Goal: Find specific page/section: Find specific page/section

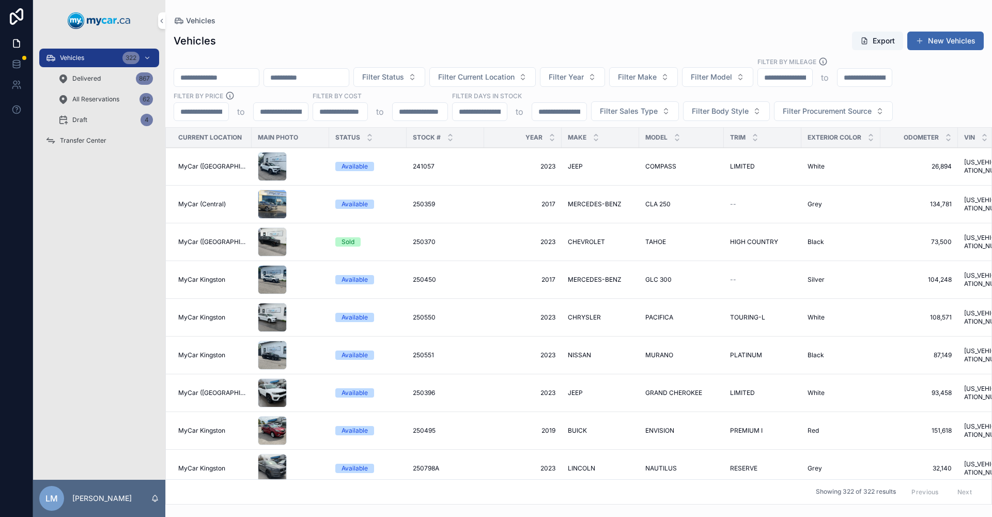
click at [256, 80] on input "scrollable content" at bounding box center [216, 77] width 85 height 14
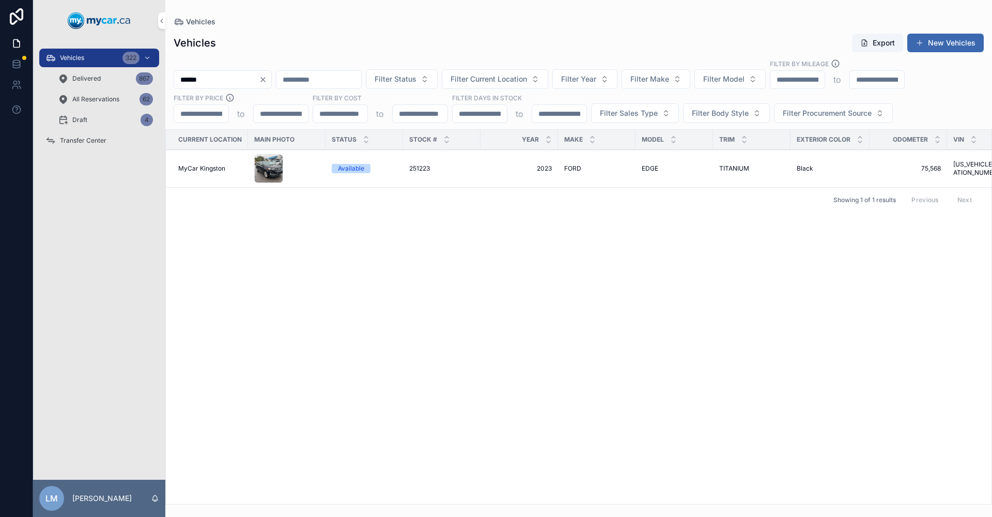
type input "******"
click at [425, 172] on span "251223" at bounding box center [419, 168] width 21 height 8
